Goal: Task Accomplishment & Management: Use online tool/utility

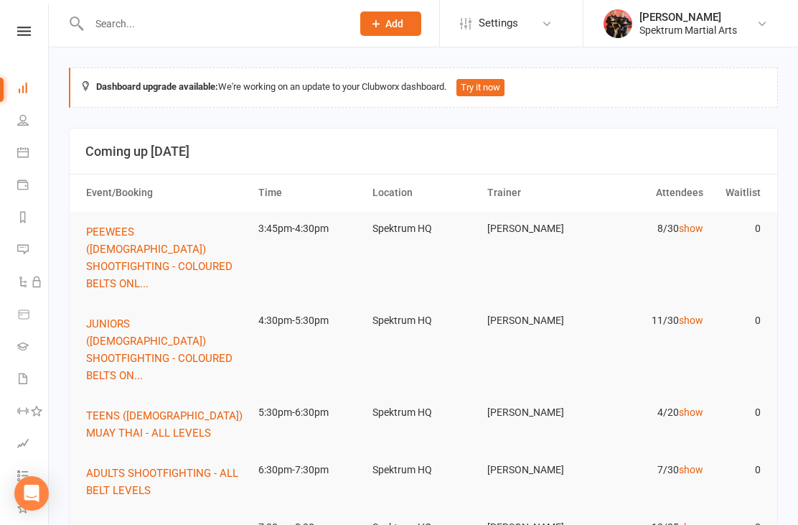
click at [22, 35] on icon at bounding box center [24, 31] width 14 height 9
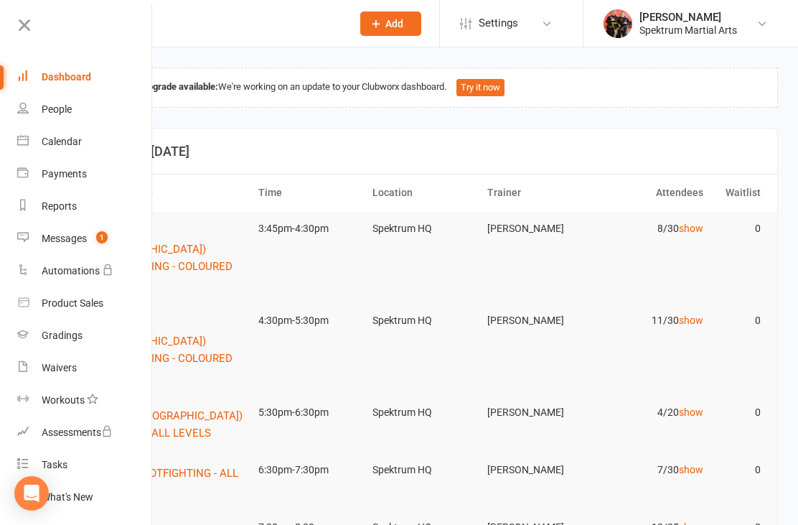
click at [55, 141] on div "Calendar" at bounding box center [62, 141] width 40 height 11
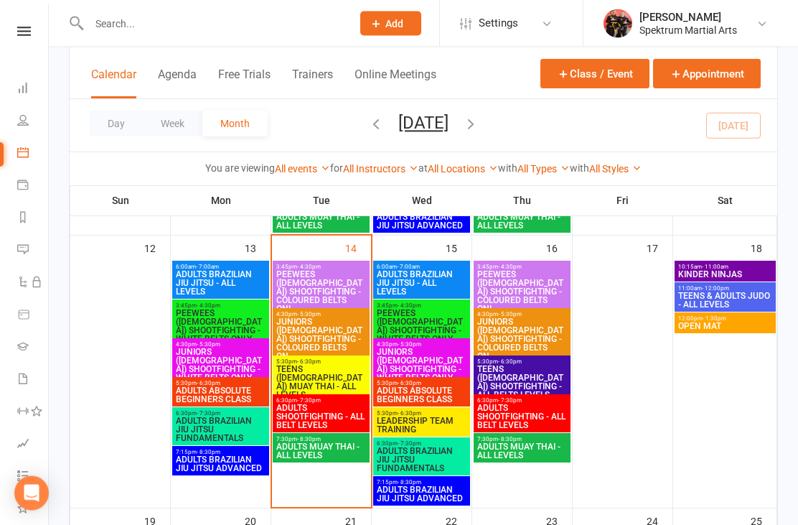
scroll to position [276, 0]
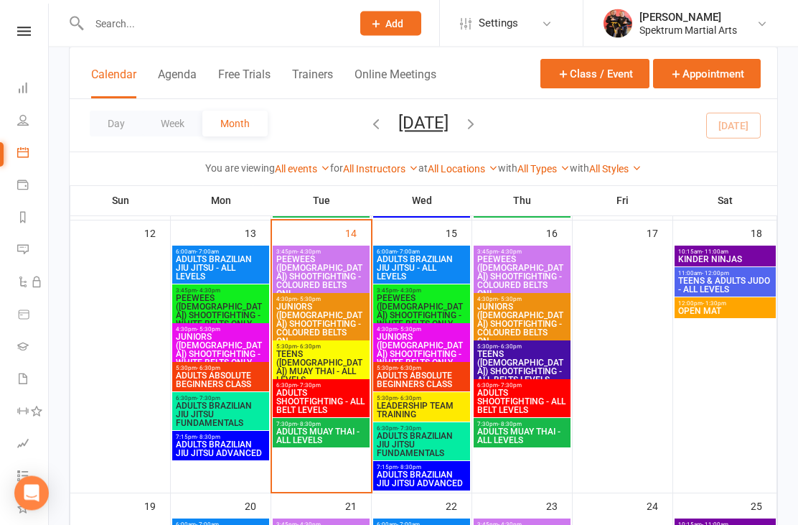
click at [204, 410] on span "ADULTS BRAZILIAN JIU JITSU FUNDAMENTALS" at bounding box center [220, 415] width 91 height 26
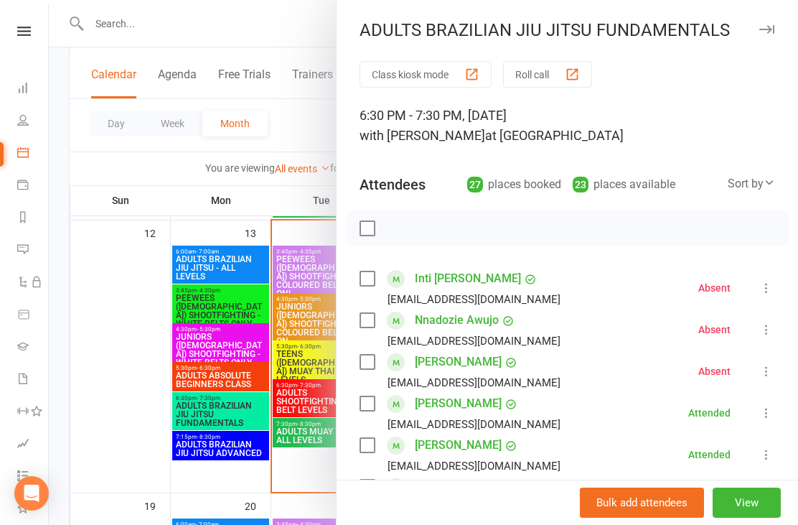
click at [748, 517] on button "View" at bounding box center [747, 502] width 68 height 30
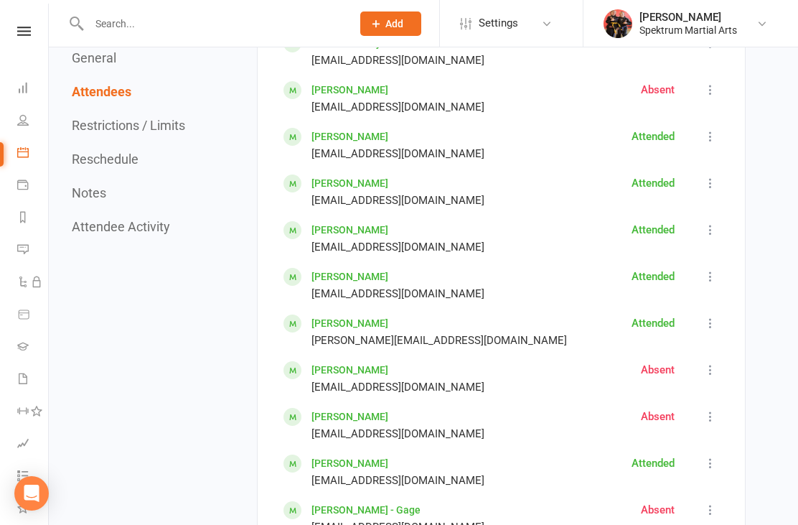
scroll to position [1011, 0]
click at [707, 363] on icon at bounding box center [710, 370] width 14 height 14
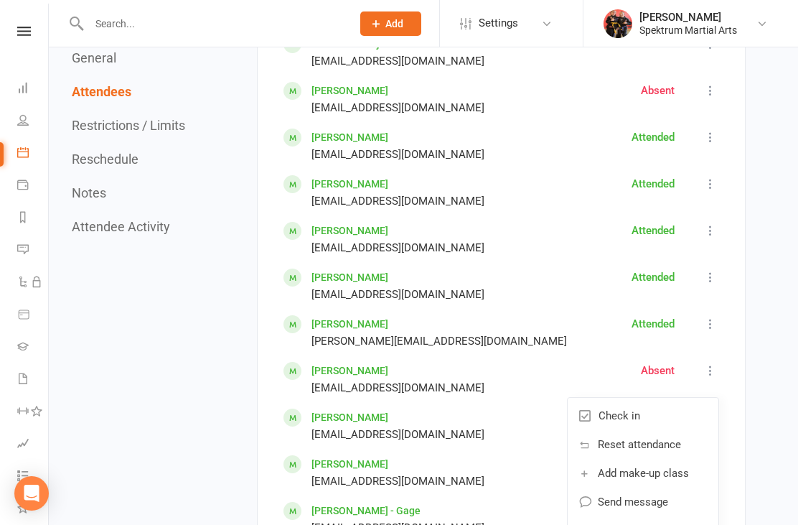
click at [599, 401] on link "Check in" at bounding box center [643, 415] width 151 height 29
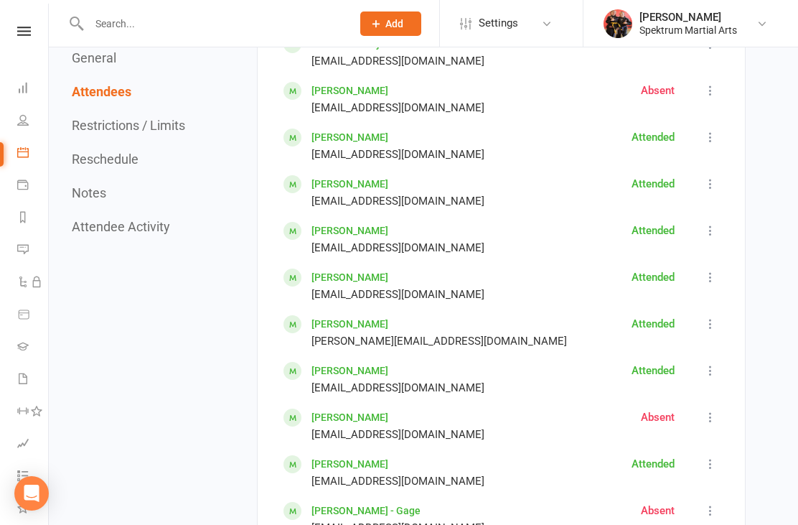
click at [717, 410] on icon at bounding box center [710, 417] width 14 height 14
click at [623, 448] on link "Check in" at bounding box center [643, 462] width 151 height 29
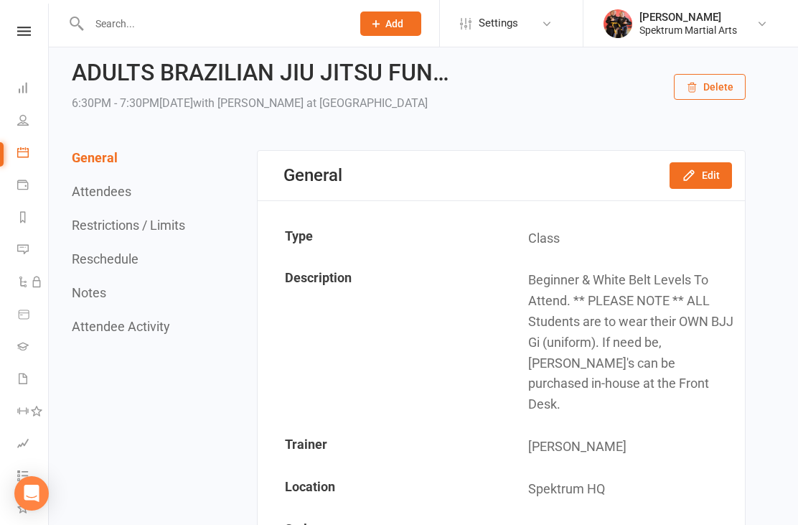
scroll to position [0, 0]
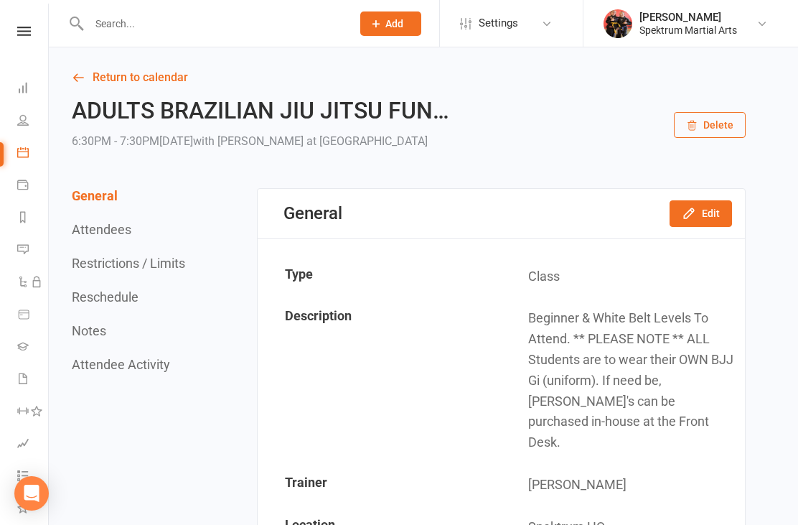
click at [24, 28] on icon at bounding box center [24, 31] width 14 height 9
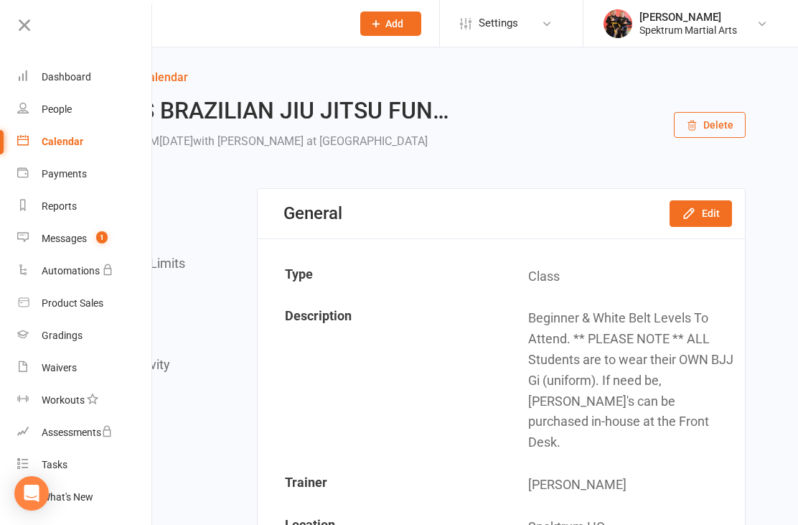
click at [57, 72] on div "Dashboard" at bounding box center [67, 76] width 50 height 11
